Goal: Information Seeking & Learning: Get advice/opinions

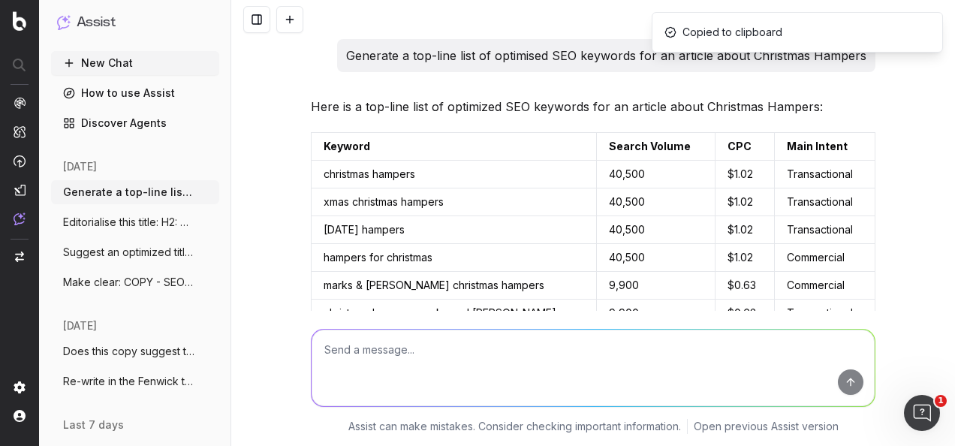
scroll to position [1586, 0]
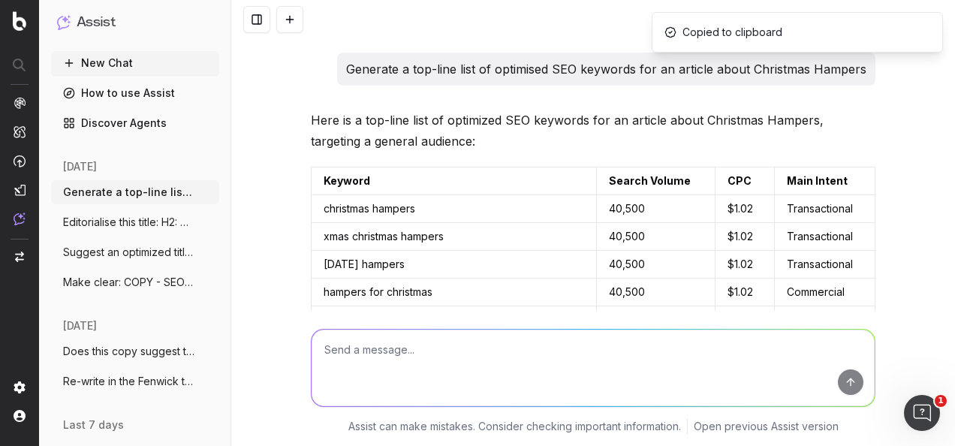
click at [493, 363] on textarea at bounding box center [593, 368] width 563 height 77
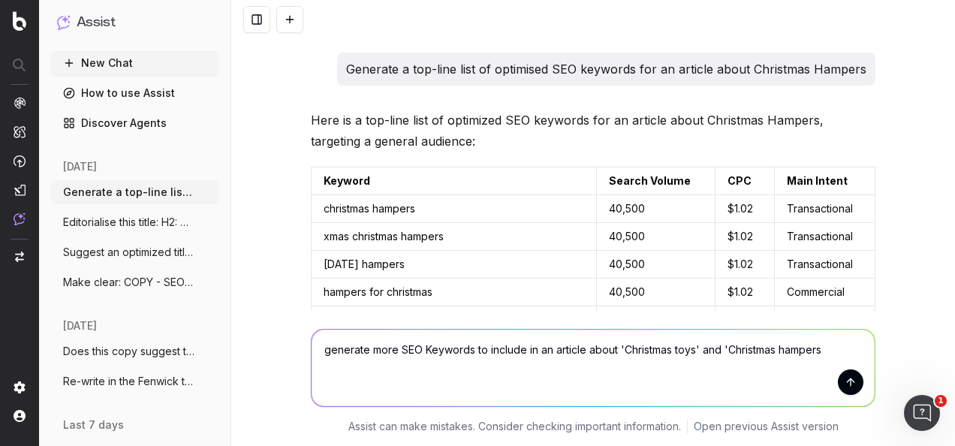
type textarea "generate more SEO Keywords to include in an article about 'Christmas toys' and …"
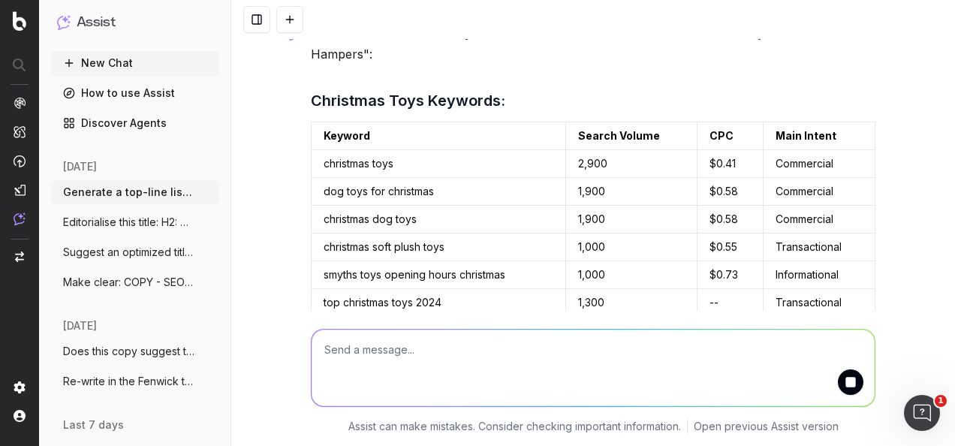
scroll to position [2961, 0]
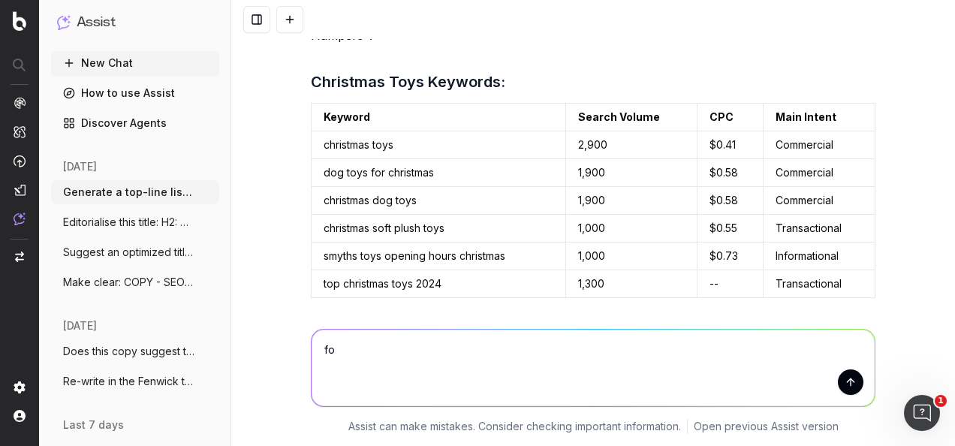
type textarea "f"
type textarea "o"
type textarea "for 2025"
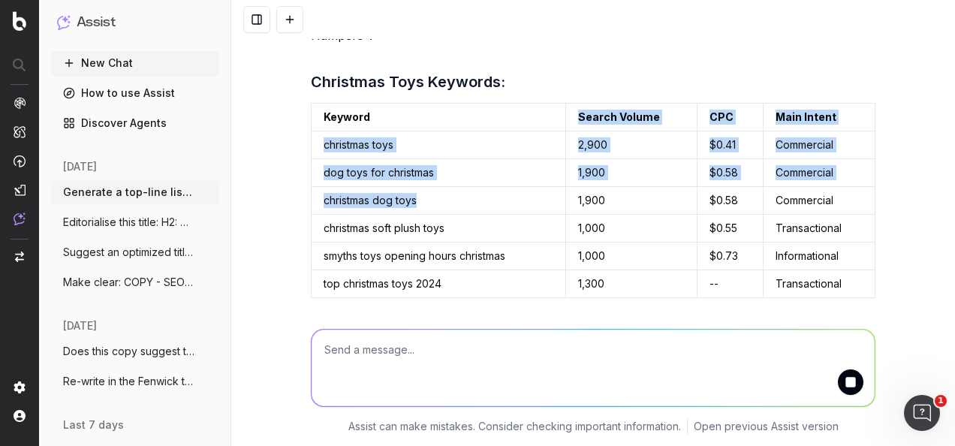
drag, startPoint x: 469, startPoint y: 144, endPoint x: 424, endPoint y: 209, distance: 78.9
click at [424, 209] on table "Keyword Search Volume CPC Main Intent christmas toys 2,900 $0.41 Commercial dog…" at bounding box center [593, 200] width 565 height 195
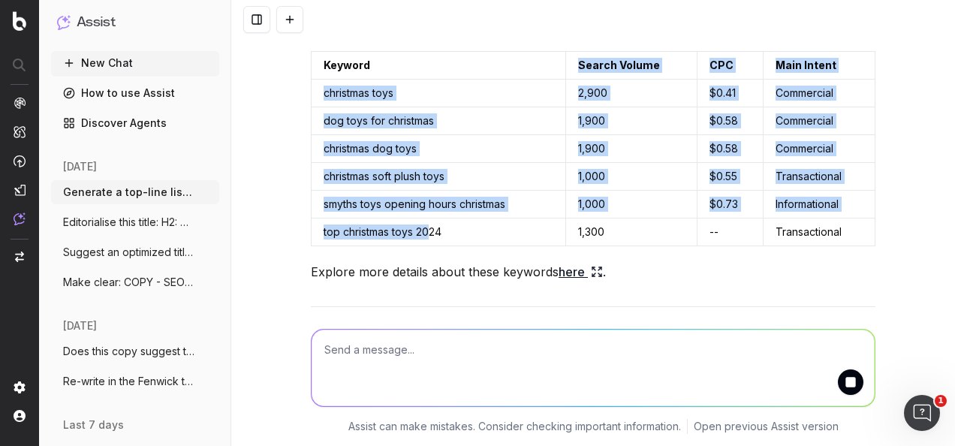
scroll to position [3036, 0]
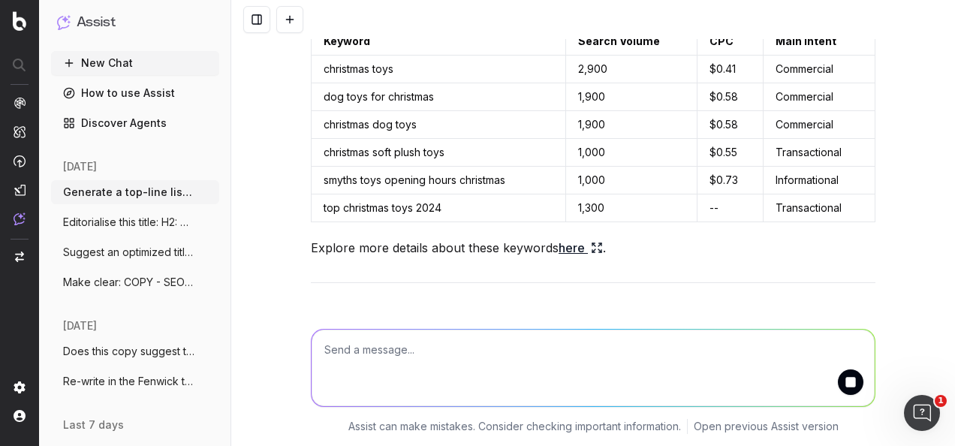
click at [591, 242] on icon at bounding box center [597, 248] width 12 height 12
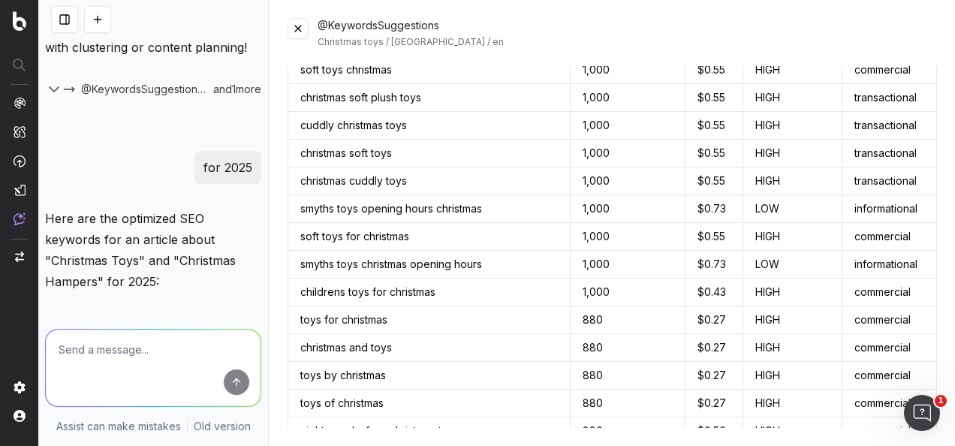
scroll to position [0, 0]
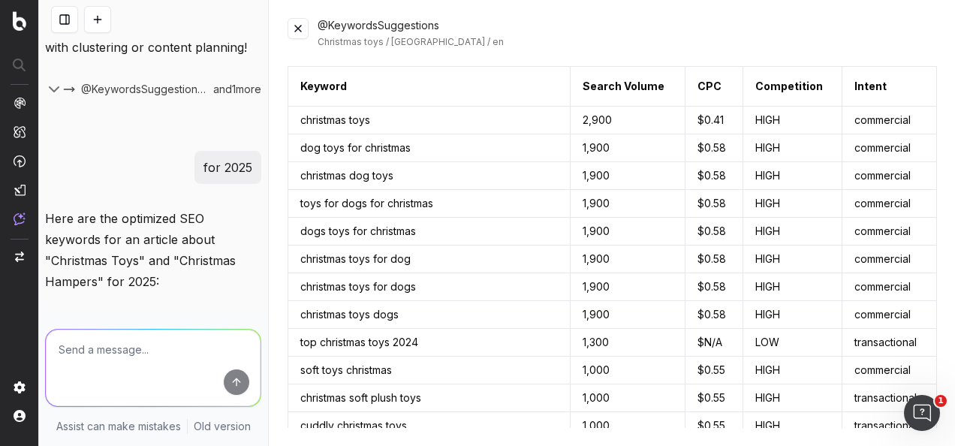
click at [294, 24] on button at bounding box center [298, 28] width 21 height 21
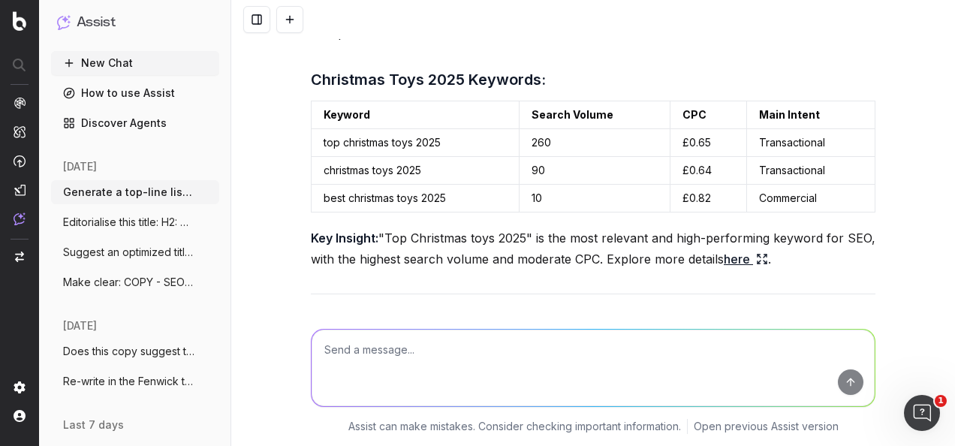
scroll to position [3637, 0]
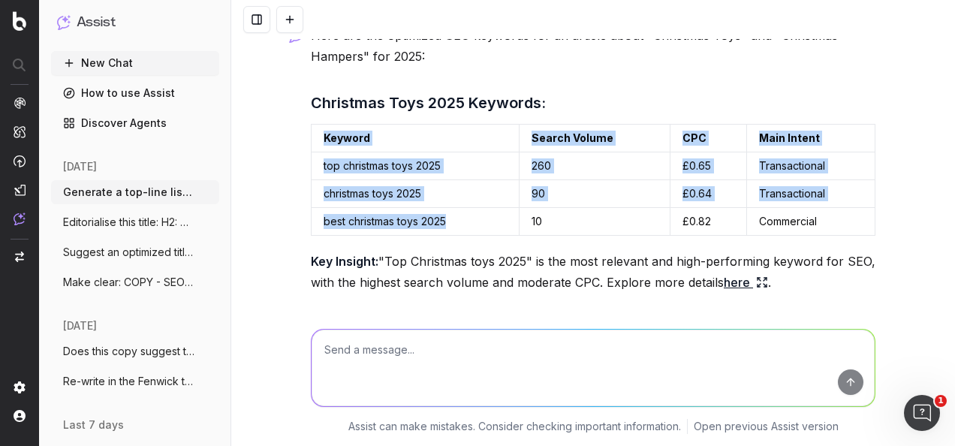
drag, startPoint x: 317, startPoint y: 95, endPoint x: 452, endPoint y: 183, distance: 161.2
click at [452, 183] on table "Keyword Search Volume CPC Main Intent top christmas toys 2025 260 £0.65 Transac…" at bounding box center [593, 180] width 565 height 112
drag, startPoint x: 452, startPoint y: 183, endPoint x: 411, endPoint y: 155, distance: 50.2
copy table "Keyword Search Volume CPC Main Intent top christmas toys 2025 260 £0.65 Transac…"
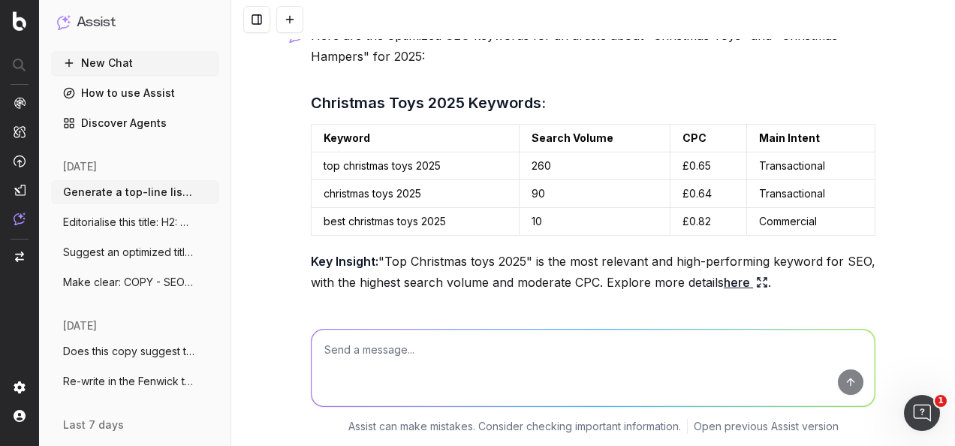
click at [426, 351] on textarea at bounding box center [593, 368] width 563 height 77
paste textarea "Generate a few editorial/ content titles: EDITORIAL: BEAUTY BAG - Reasons to lo…"
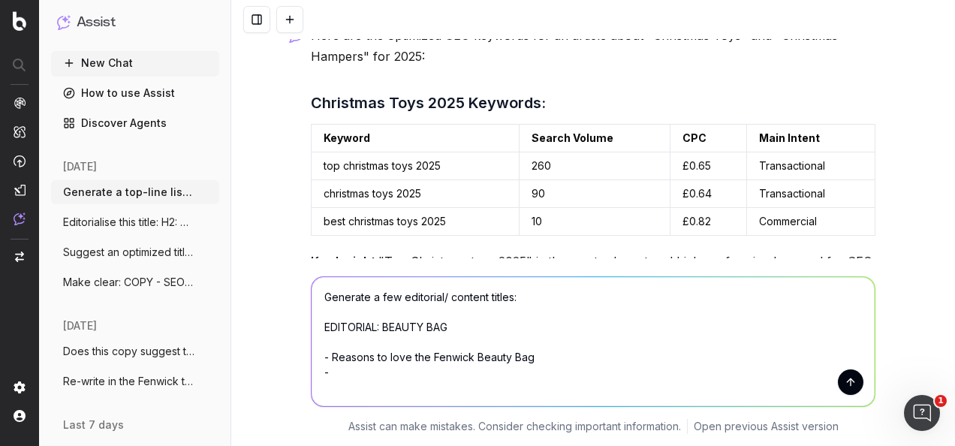
scroll to position [16, 0]
type textarea "Generate a few editorial/ content titles: EDITORIAL: BEAUTY BAG - Reasons to lo…"
click at [851, 378] on button "submit" at bounding box center [851, 382] width 26 height 26
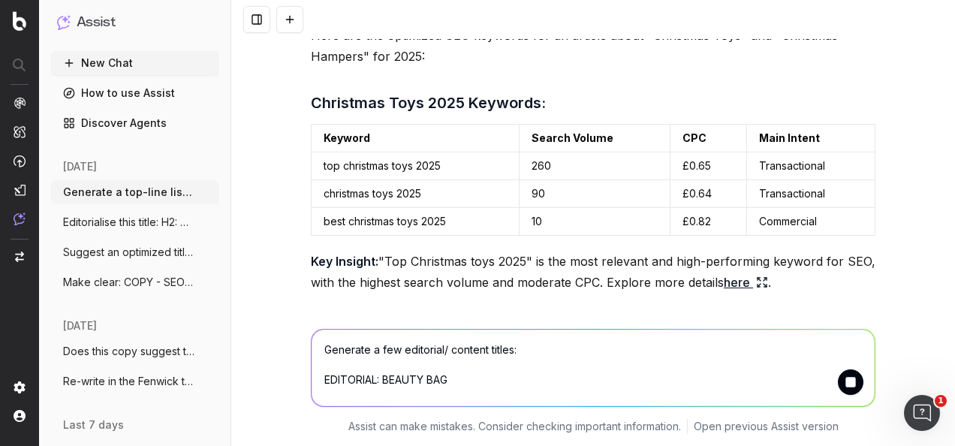
scroll to position [4076, 0]
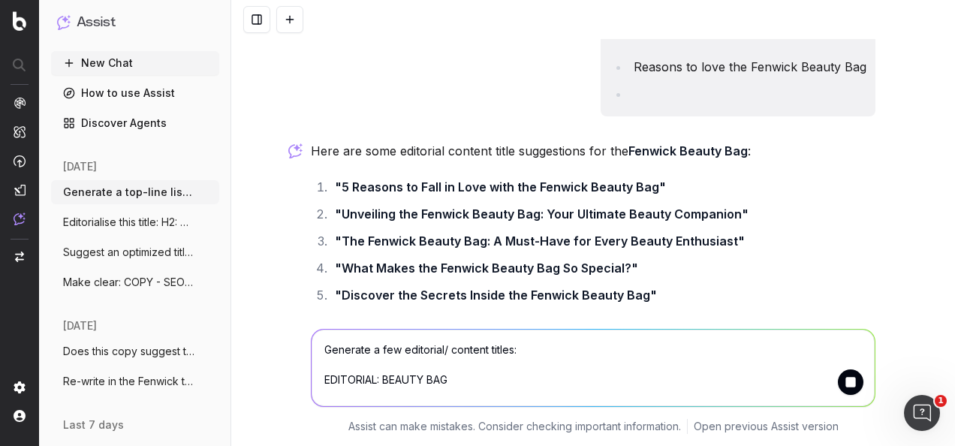
click at [574, 243] on ol ""5 Reasons to Fall in Love with the Fenwick Beauty Bag" "Unveiling the Fenwick …" at bounding box center [593, 254] width 565 height 156
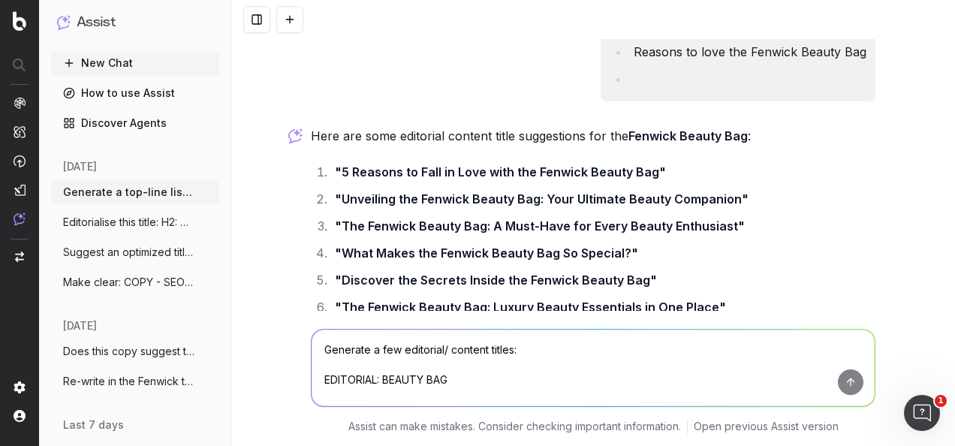
scroll to position [4352, 0]
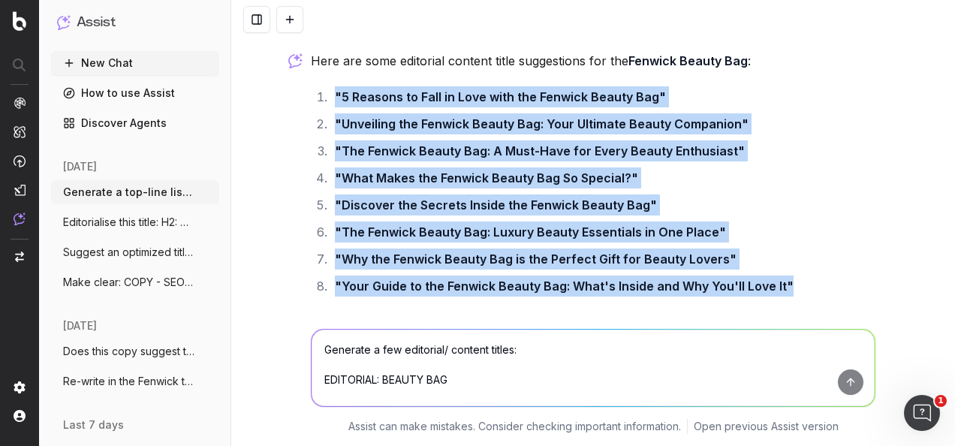
drag, startPoint x: 792, startPoint y: 249, endPoint x: 326, endPoint y: 56, distance: 504.6
click at [326, 86] on ol ""5 Reasons to Fall in Love with the Fenwick Beauty Bag" "Unveiling the Fenwick …" at bounding box center [593, 191] width 565 height 210
copy ol ""5 Reasons to Fall in Love with the Fenwick Beauty Bag" "Unveiling the Fenwick …"
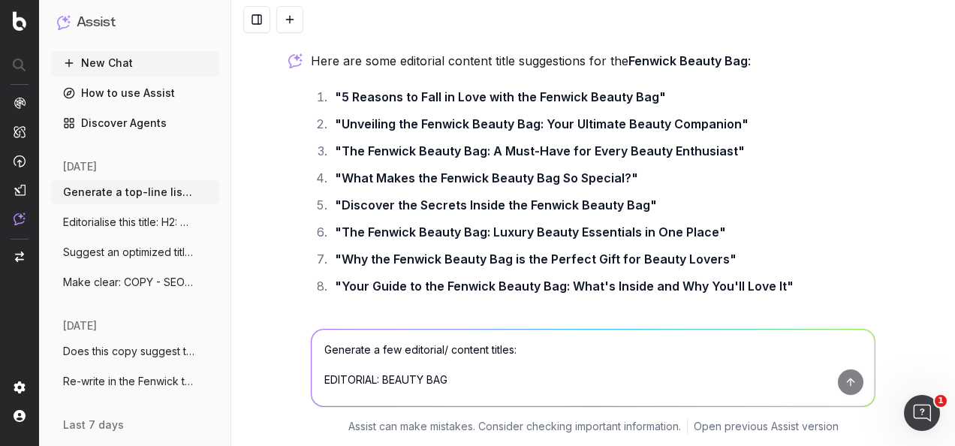
click at [425, 392] on textarea "Generate a few editorial/ content titles: EDITORIAL: BEAUTY BAG - Reasons to lo…" at bounding box center [593, 368] width 563 height 77
paste textarea "Article idea 1: 5 Reasons to love the Fenwick Beauty Bag 1) Versatile storage: …"
type textarea "generate ideas for point 4 and point 5: Article idea 1: 5 Reasons to love the F…"
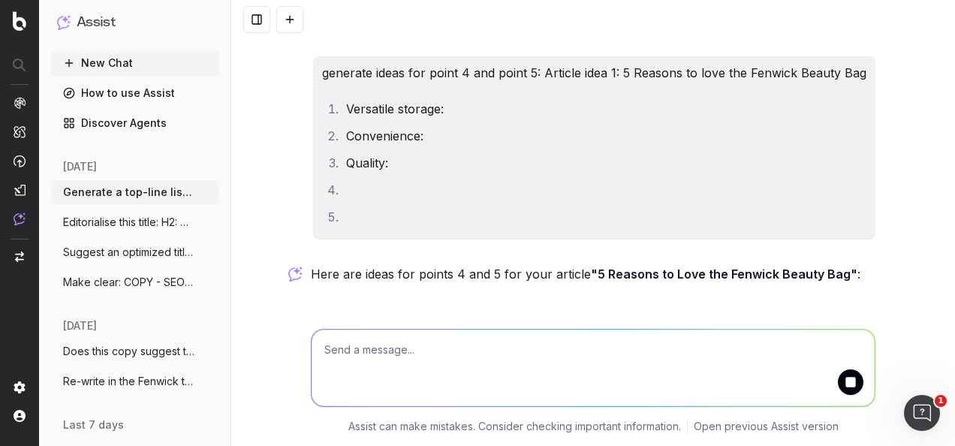
scroll to position [4886, 0]
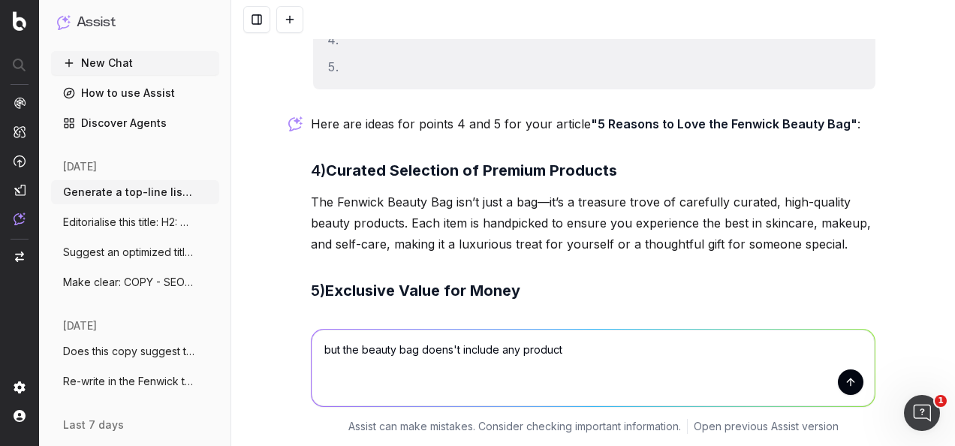
type textarea "but the beauty bag doens't include any products"
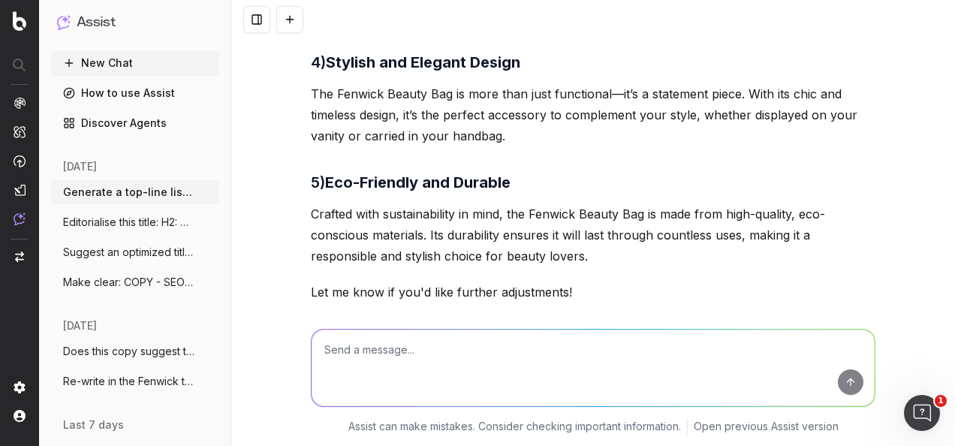
click at [456, 179] on div "Thank you for clarifying! Since the Fenwick Beauty Bag doesn’t include any prod…" at bounding box center [593, 176] width 565 height 384
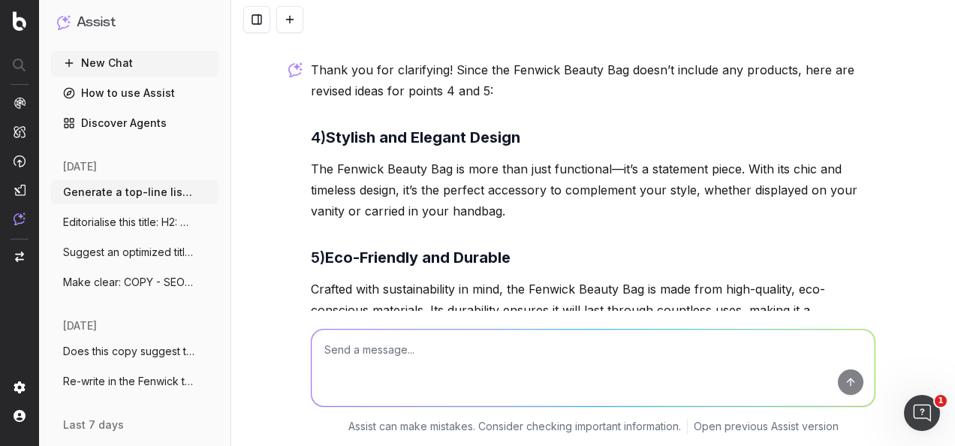
click at [448, 372] on textarea at bounding box center [593, 368] width 563 height 77
type textarea "are fenwick's brand stripes signature or heritage?"
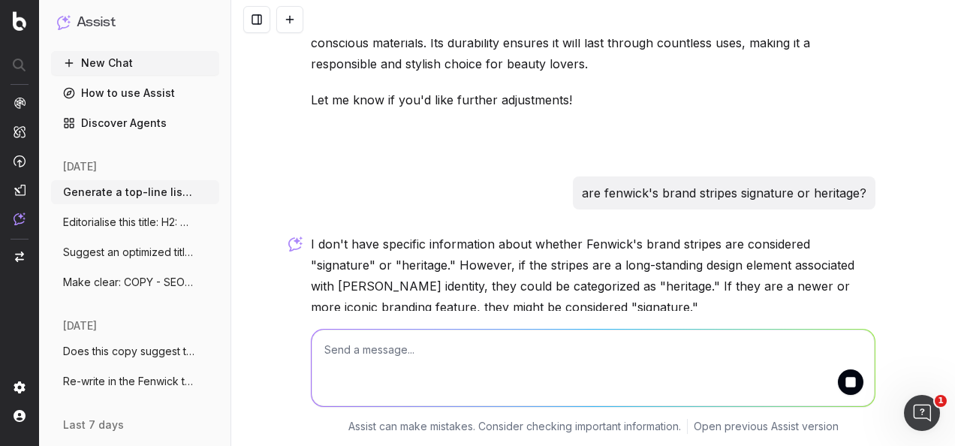
scroll to position [5700, 0]
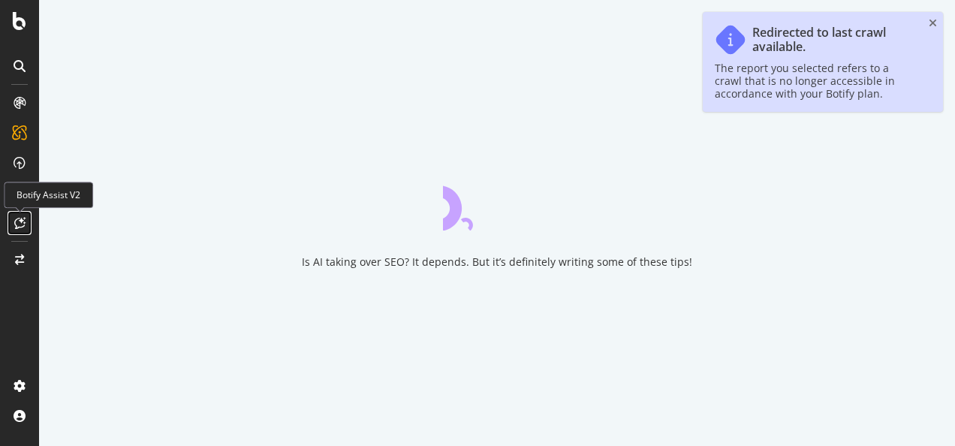
click at [15, 220] on icon at bounding box center [19, 223] width 11 height 12
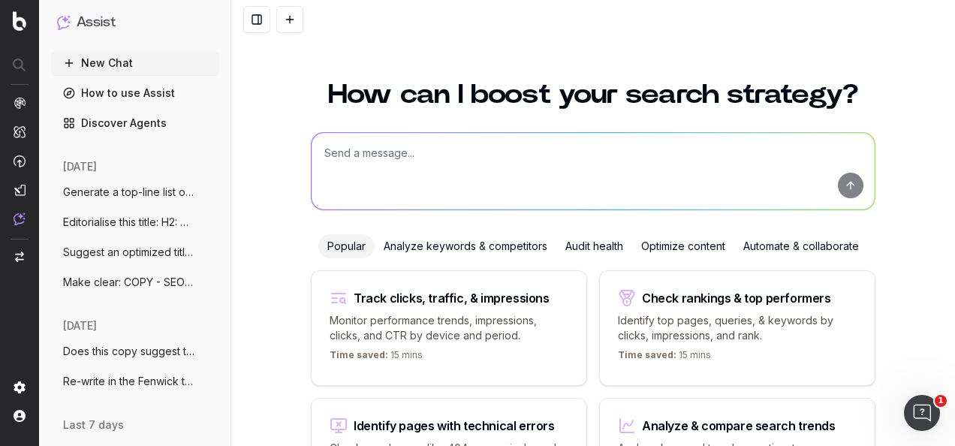
click at [424, 169] on textarea at bounding box center [593, 171] width 563 height 77
paste textarea "Re-write the below as clear notes: Article Title: "5 Reasons to love the Fenwic…"
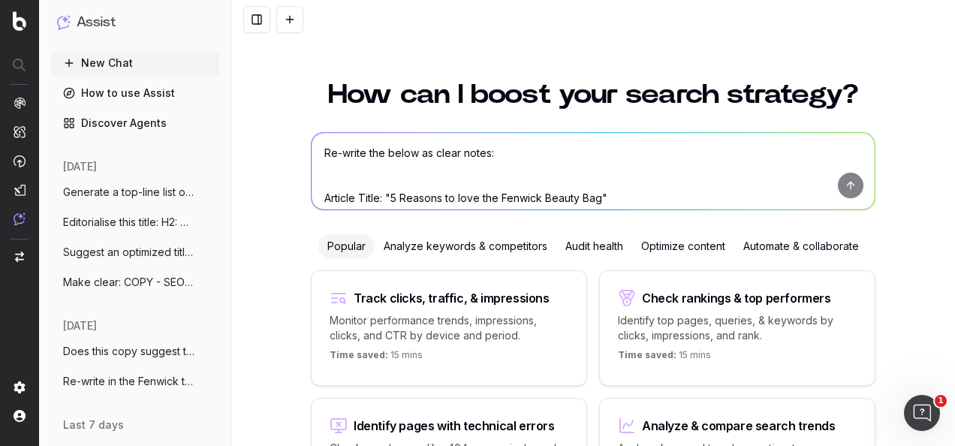
scroll to position [138, 0]
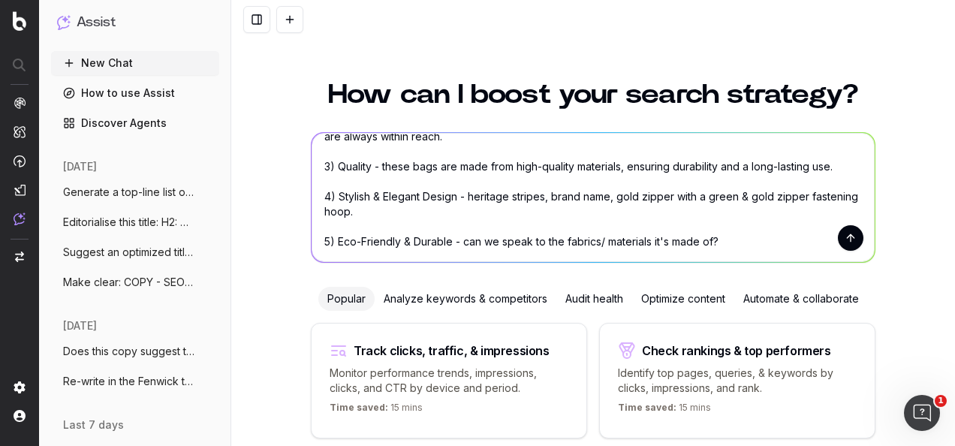
type textarea "Re-write the below as clear notes: Article Title: "5 Reasons to love the Fenwic…"
click at [852, 238] on button "submit" at bounding box center [851, 238] width 26 height 26
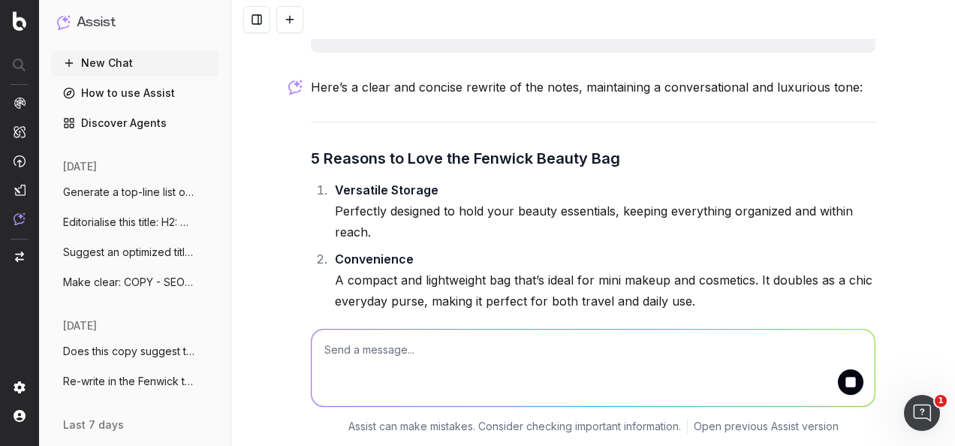
scroll to position [380, 0]
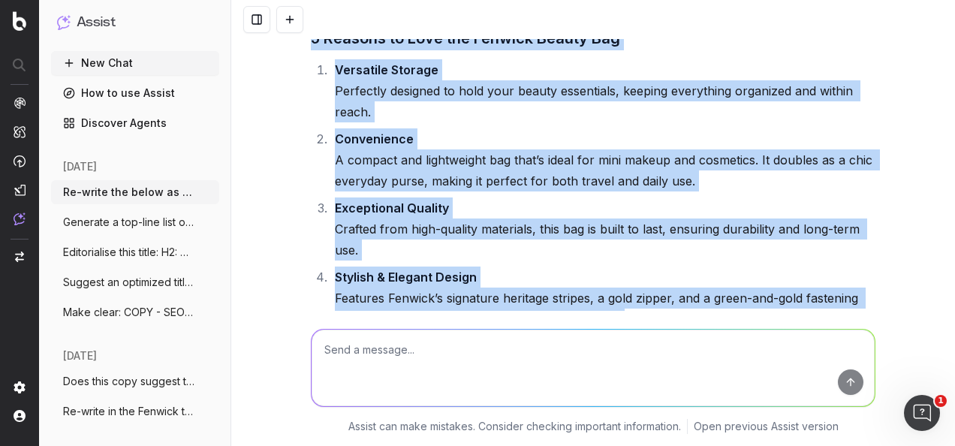
scroll to position [530, 0]
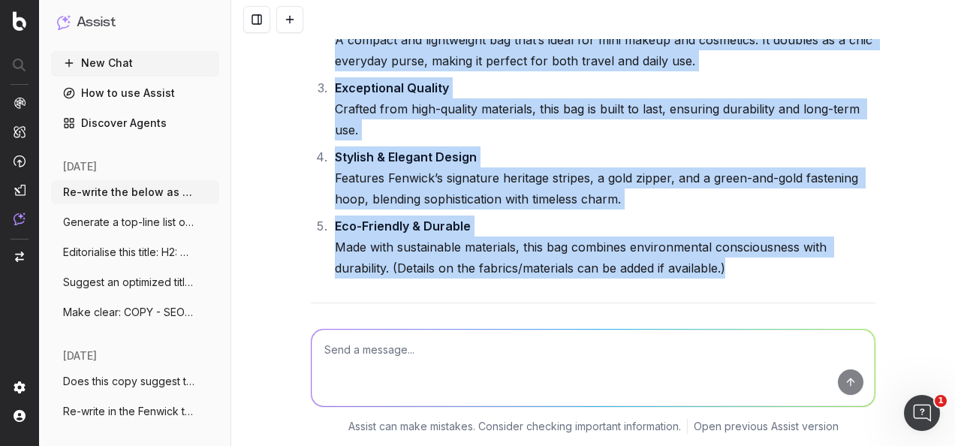
drag, startPoint x: 303, startPoint y: 138, endPoint x: 743, endPoint y: 273, distance: 459.6
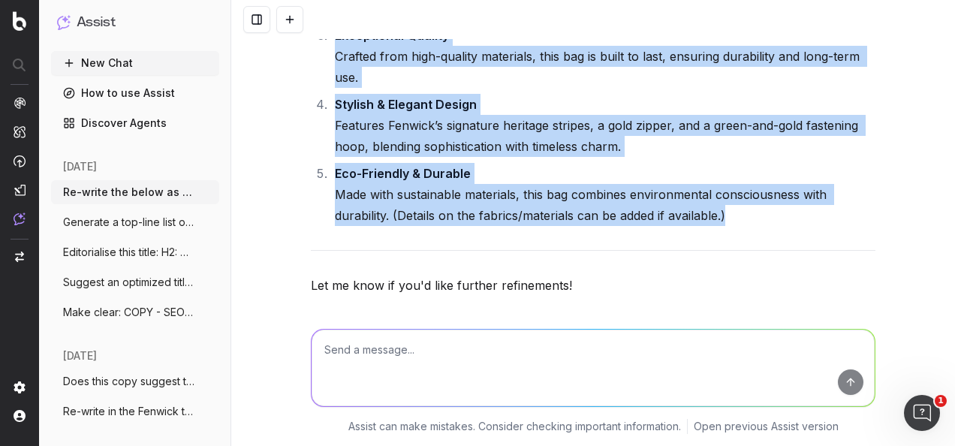
scroll to position [605, 0]
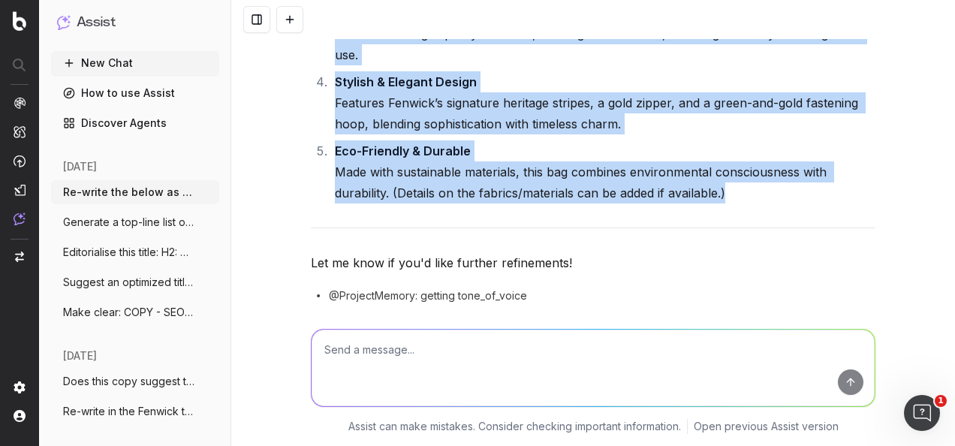
copy div "5 Reasons to Love the Fenwick Beauty Bag Versatile Storage Perfectly designed t…"
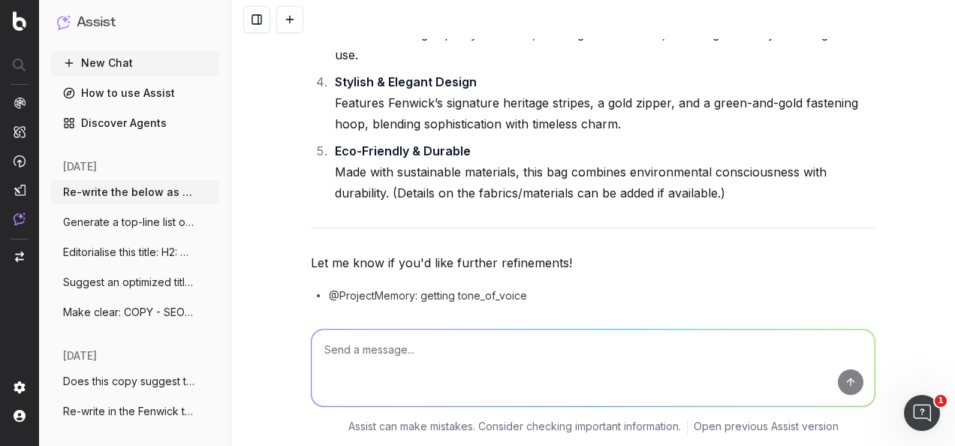
click at [571, 342] on textarea at bounding box center [593, 368] width 563 height 77
type textarea "a"
type textarea "in SEO, are H2s subheadings?"
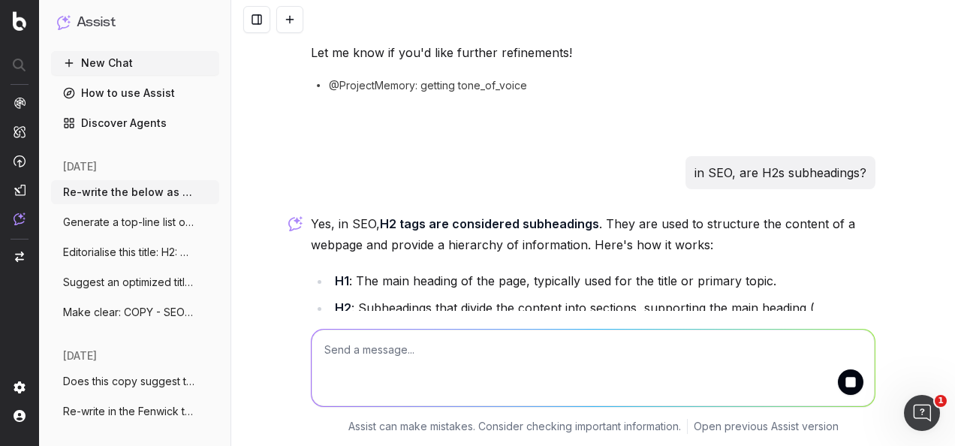
scroll to position [837, 0]
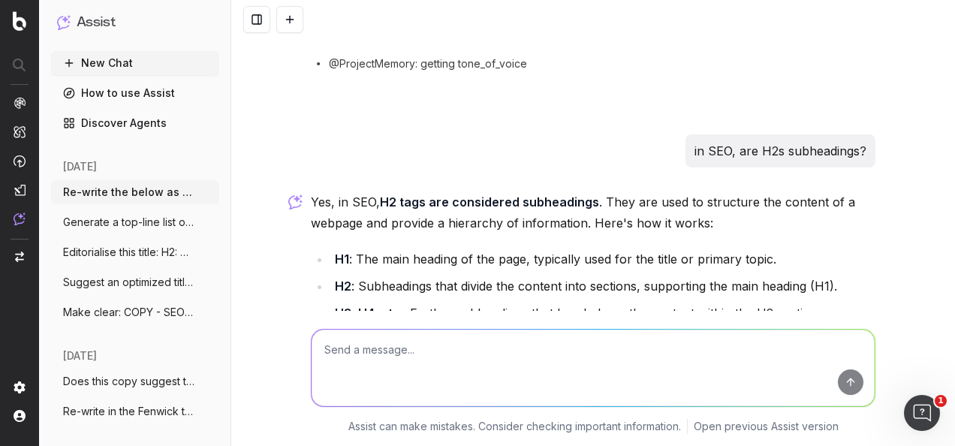
click at [470, 368] on textarea at bounding box center [593, 368] width 563 height 77
paste textarea "SEO ARTICLE STRUCTURE H1 (Title): 5 Reasons to Love the Fenwick Beauty Bag Intr…"
type textarea "make structure cohesive and clear: SEO ARTICLE STRUCTURE H1 (Title): 5 Reasons …"
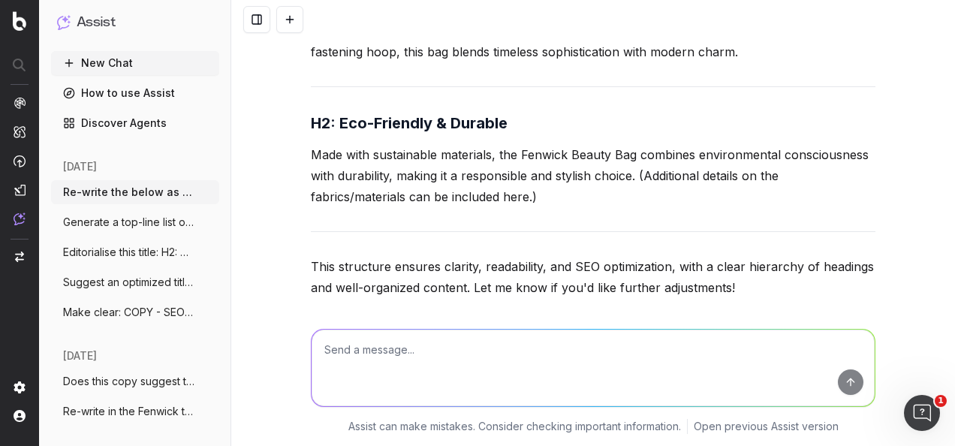
scroll to position [2517, 0]
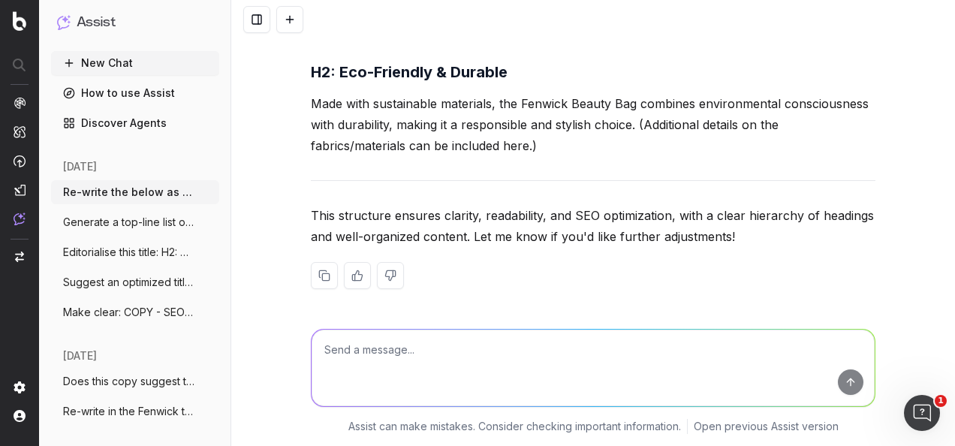
type textarea "r"
type textarea "write as a seo structure"
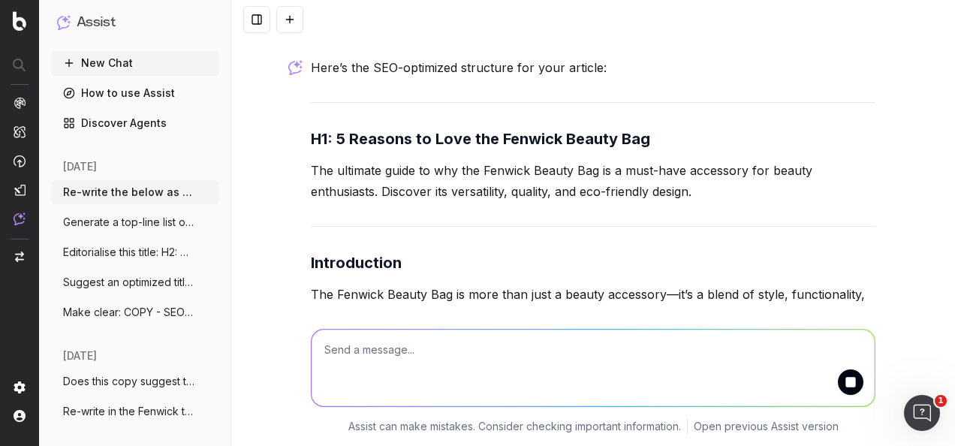
scroll to position [2714, 0]
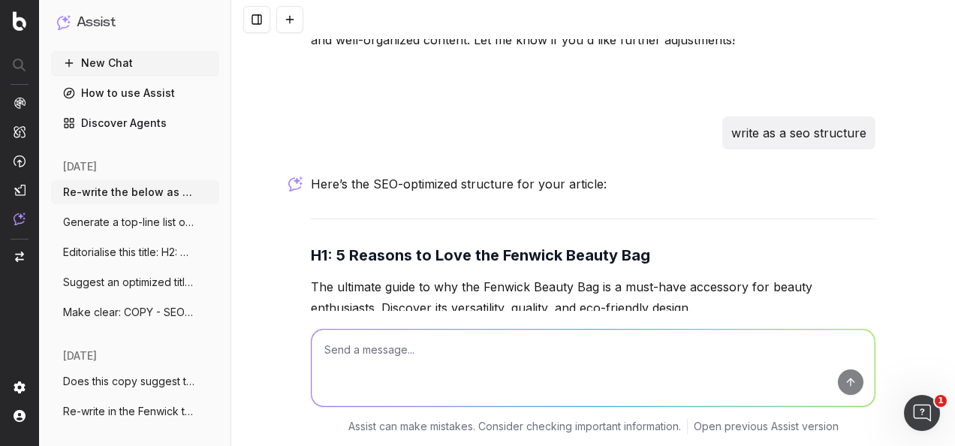
paste textarea "SEO ARTICLE STRUCTURE H1 (Title): 5 Reasons to Love the Fenwick Beauty Bag Intr…"
type textarea "SEO ARTICLE STRUCTURE H1 (Title): 5 Reasons to Love the Fenwick Beauty Bag Intr…"
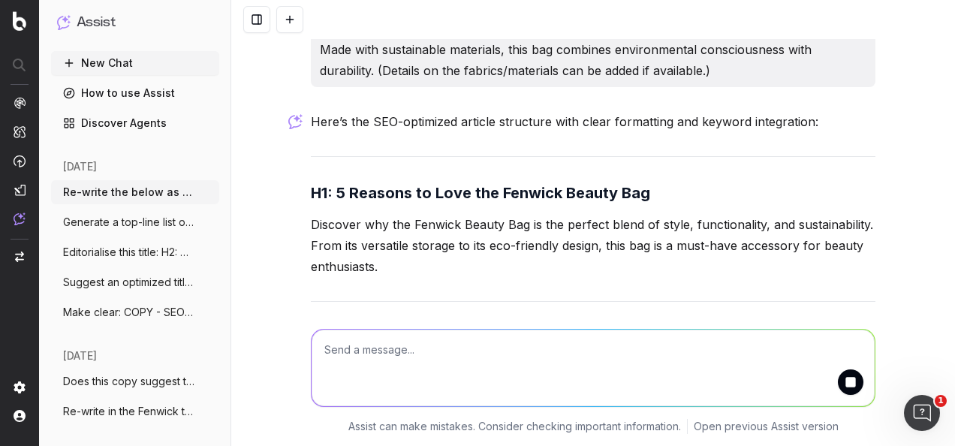
scroll to position [4741, 0]
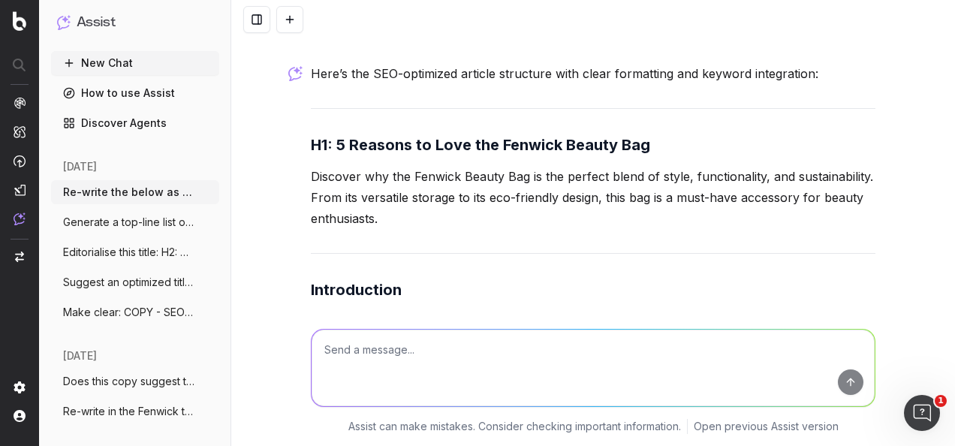
click at [441, 334] on textarea at bounding box center [593, 368] width 563 height 77
paste textarea "H1: 5 Reasons to Love the Fenwick Beauty Bag Introduction [A summary/ overview …"
type textarea "H1: 5 Reasons to Love the Fenwick Beauty Bag Introduction [A summary/ overview …"
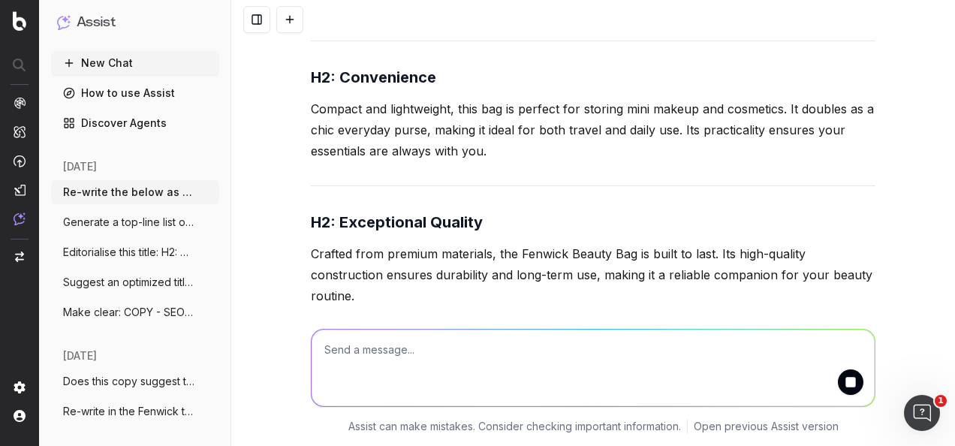
scroll to position [6868, 0]
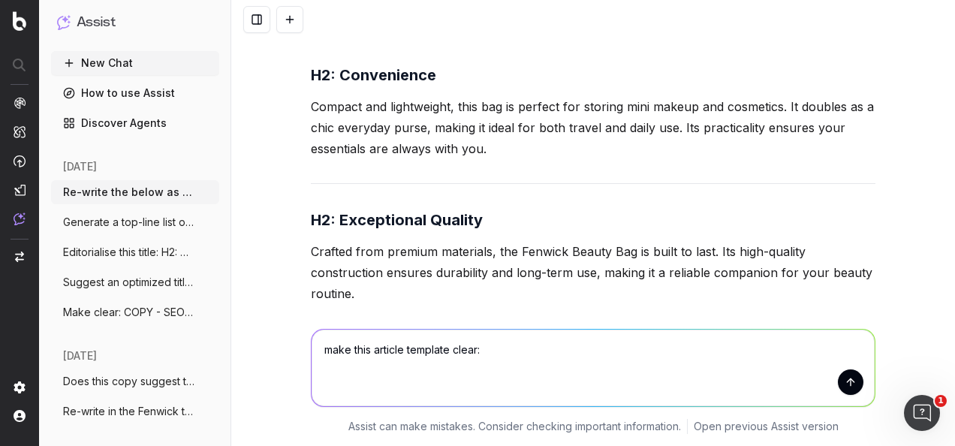
paste textarea "H1: 5 Reasons to Love the Fenwick Beauty Bag Introduction [A summary/ overview …"
type textarea "make this article template clear: H1: 5 Reasons to Love the Fenwick Beauty Bag …"
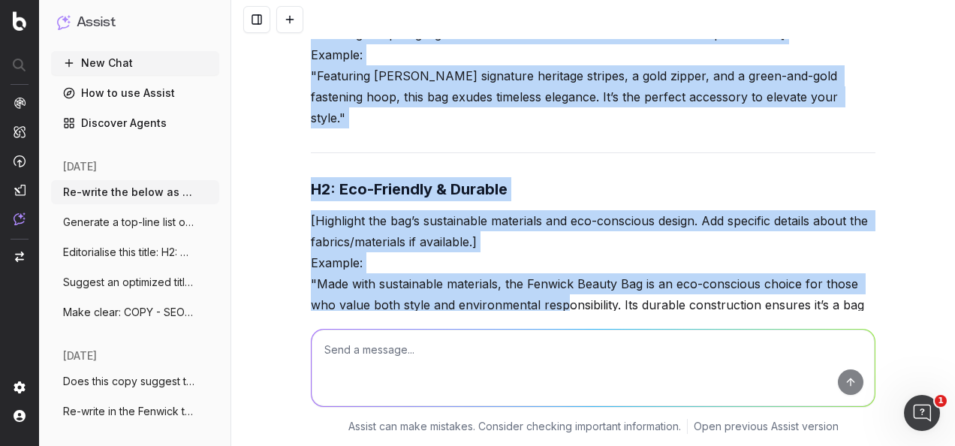
scroll to position [8987, 0]
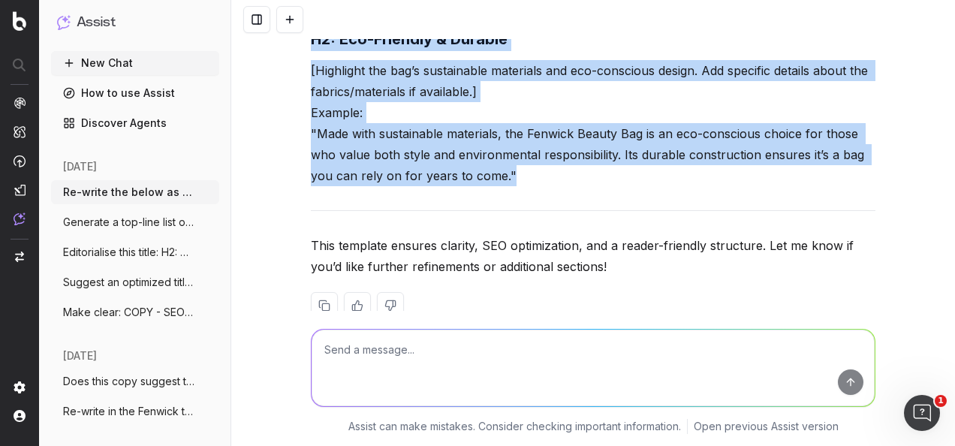
drag, startPoint x: 300, startPoint y: 234, endPoint x: 528, endPoint y: 145, distance: 244.1
drag, startPoint x: 528, startPoint y: 145, endPoint x: 441, endPoint y: 124, distance: 88.9
copy div "H1: 5 Reasons to Love the Fenwick Beauty Bag [Include a captivating opening lin…"
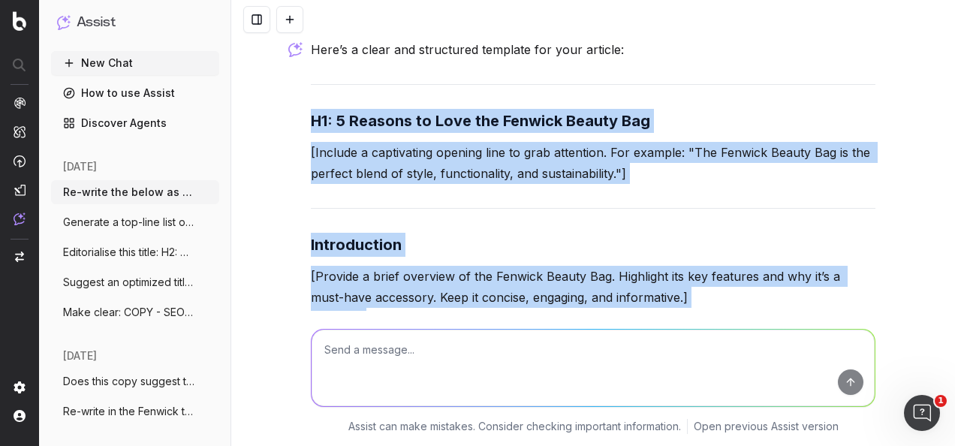
scroll to position [7786, 0]
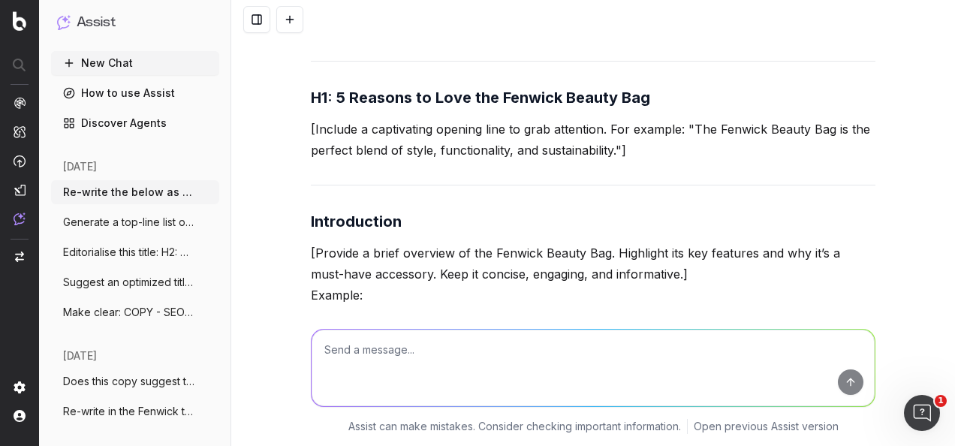
click at [449, 347] on textarea at bounding box center [593, 368] width 563 height 77
type textarea "h"
type textarea "what is the seo meta title word count limit?"
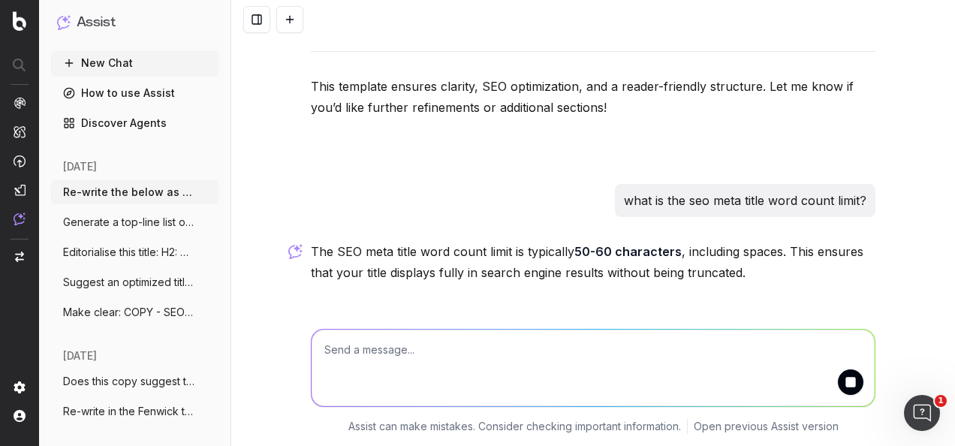
scroll to position [9180, 0]
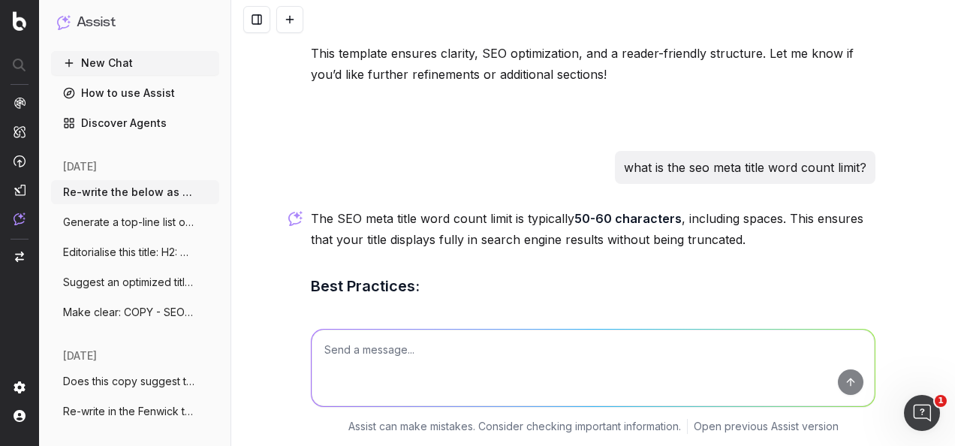
click at [466, 353] on textarea at bounding box center [593, 368] width 563 height 77
type textarea "H"
type textarea "W"
type textarea "q"
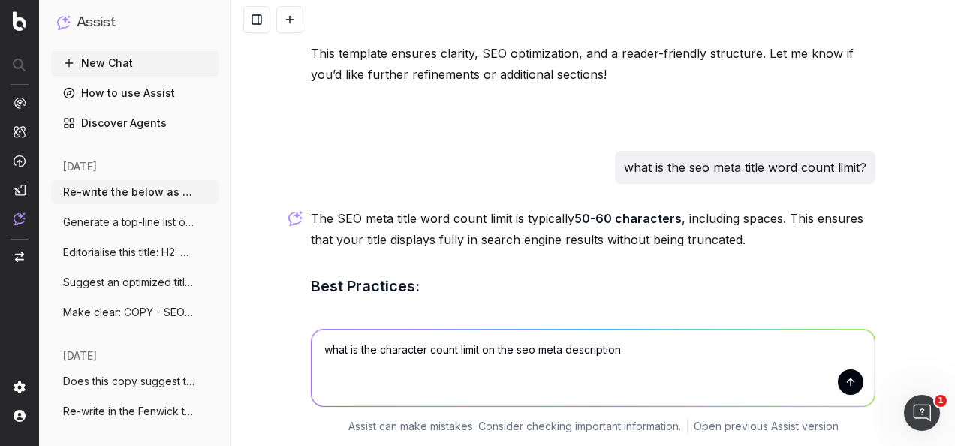
type textarea "what is the character count limit on the seo meta description?"
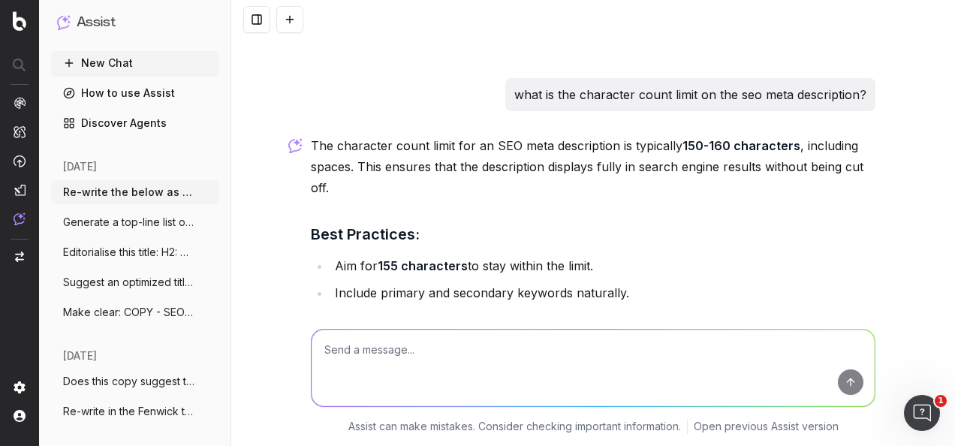
scroll to position [9609, 0]
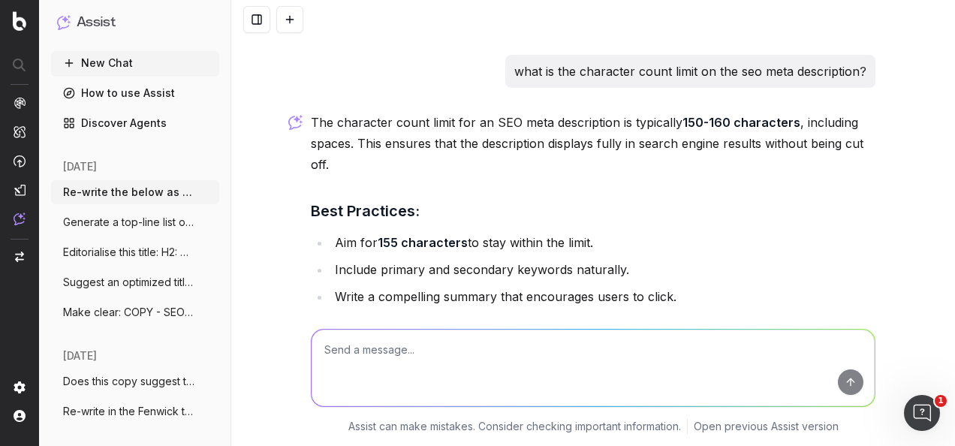
click at [444, 352] on textarea at bounding box center [593, 368] width 563 height 77
paste textarea "H1: 5 Reasons to Love the Fenwick Beauty Bag Introduction [Provide a brief over…"
type textarea "H1: 5 Reasons to Love the Fenwick Beauty Bag Introduction [Provide a brief over…"
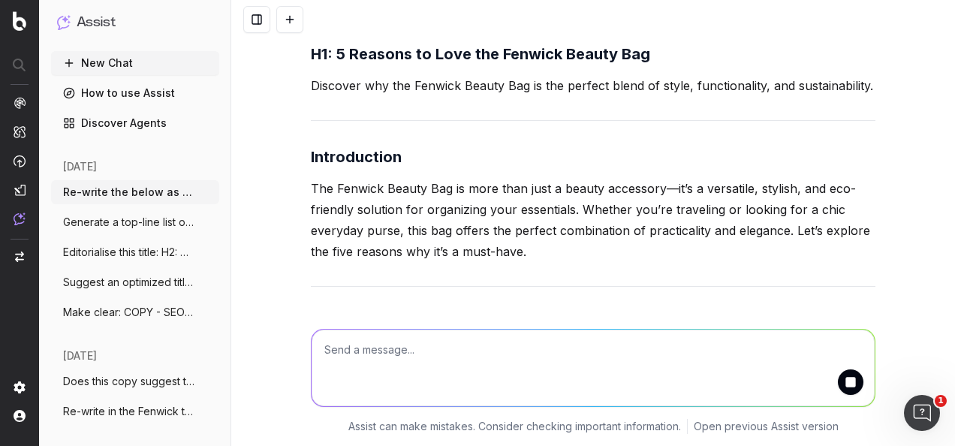
scroll to position [10665, 0]
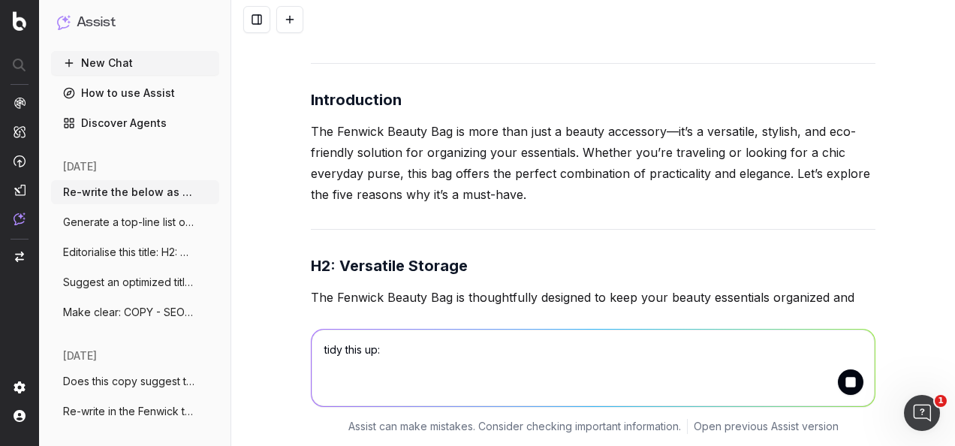
paste textarea "H1: 5 Reasons to Love the Fenwick Beauty Bag Introduction [Provide a brief over…"
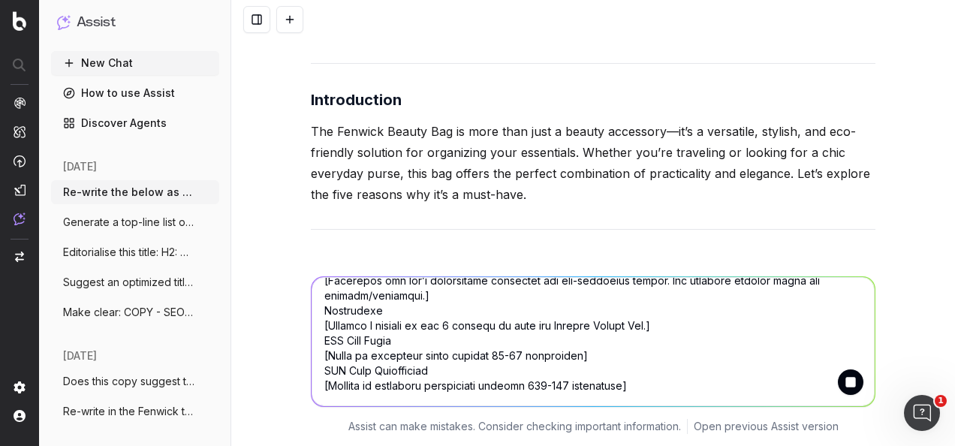
scroll to position [288, 0]
type textarea "tidy this up: H1: 5 Reasons to Love the Fenwick Beauty Bag Introduction [Provid…"
click at [852, 384] on button "submit" at bounding box center [851, 382] width 26 height 26
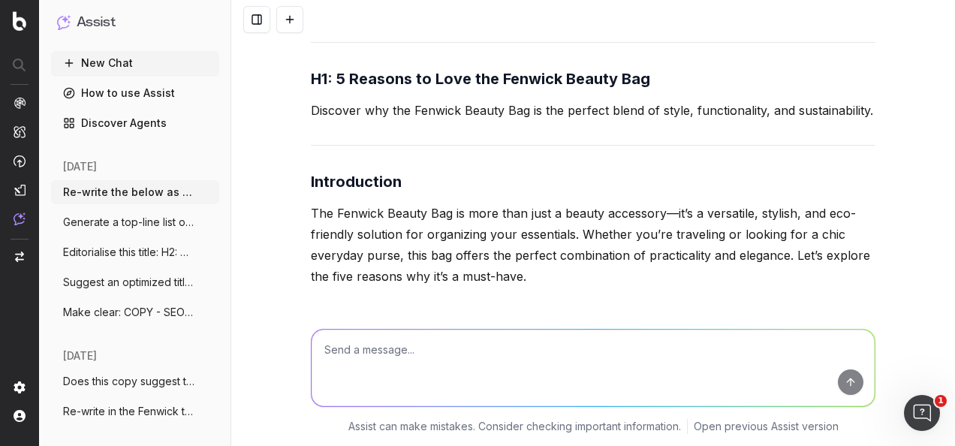
scroll to position [10672, 0]
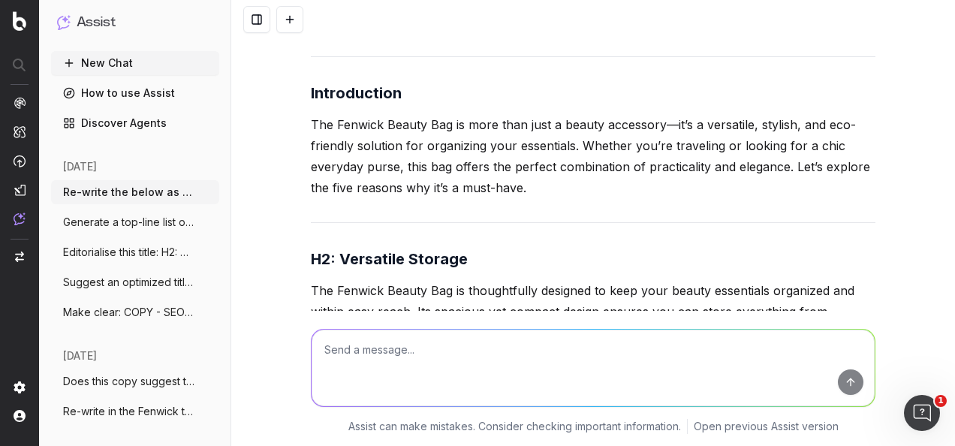
click at [522, 340] on textarea at bounding box center [593, 368] width 563 height 77
paste textarea "H1: 5 Reasons to Love the Fenwick Beauty Bag Introduction [Provide a brief over…"
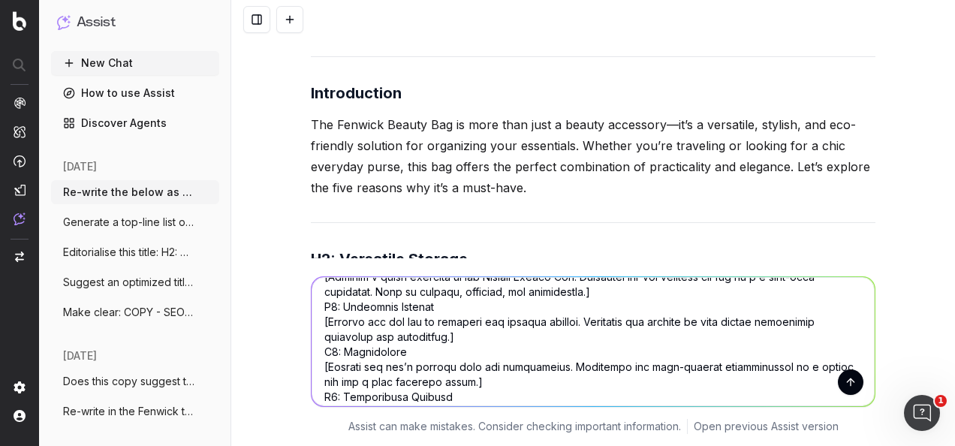
scroll to position [0, 0]
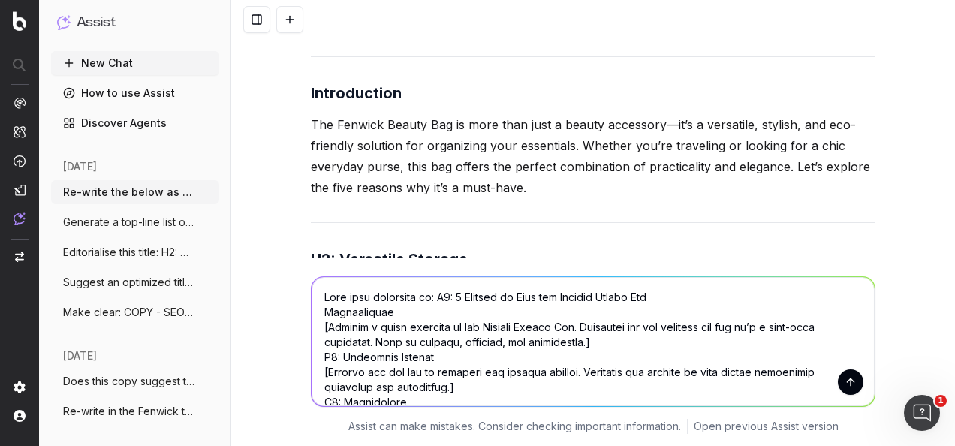
type textarea "Tidy this structure up: H1: 5 Reasons to Love the Fenwick Beauty Bag Introducti…"
click at [842, 380] on button "submit" at bounding box center [851, 382] width 26 height 26
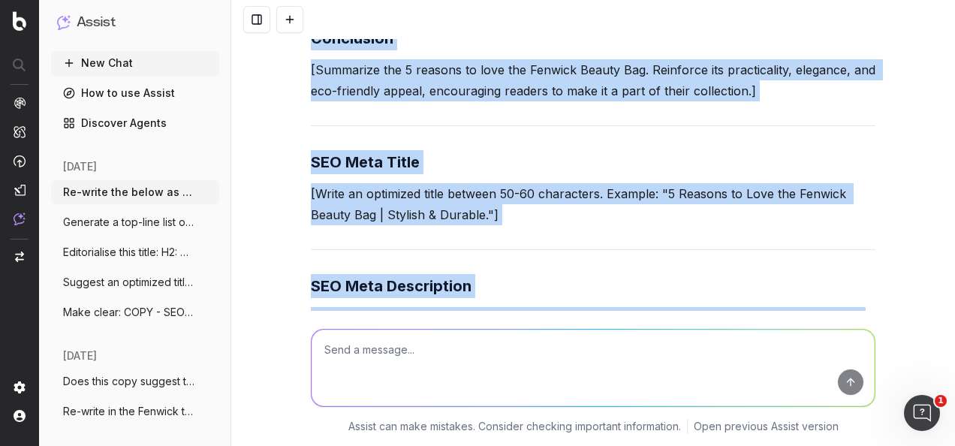
scroll to position [13644, 0]
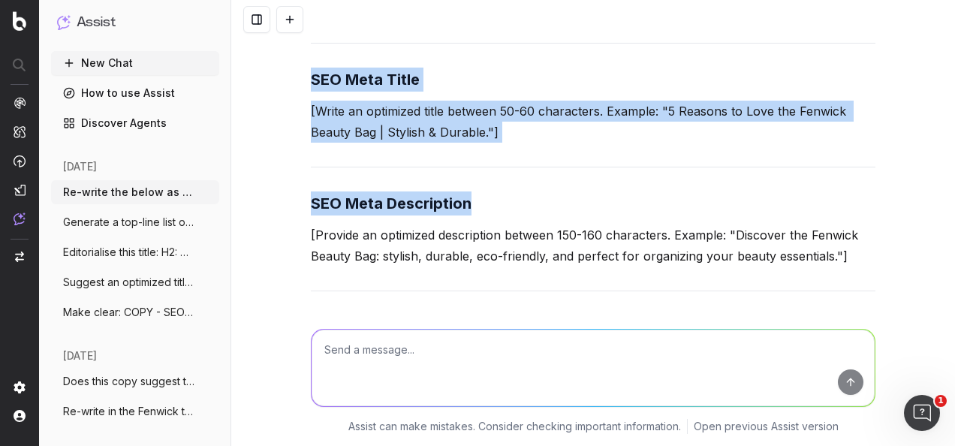
drag, startPoint x: 304, startPoint y: 152, endPoint x: 866, endPoint y: 235, distance: 568.5
copy div "H1: 5 Reasons to Love the Fenwick Beauty Bag [Engage readers with a captivating…"
